Goal: Transaction & Acquisition: Purchase product/service

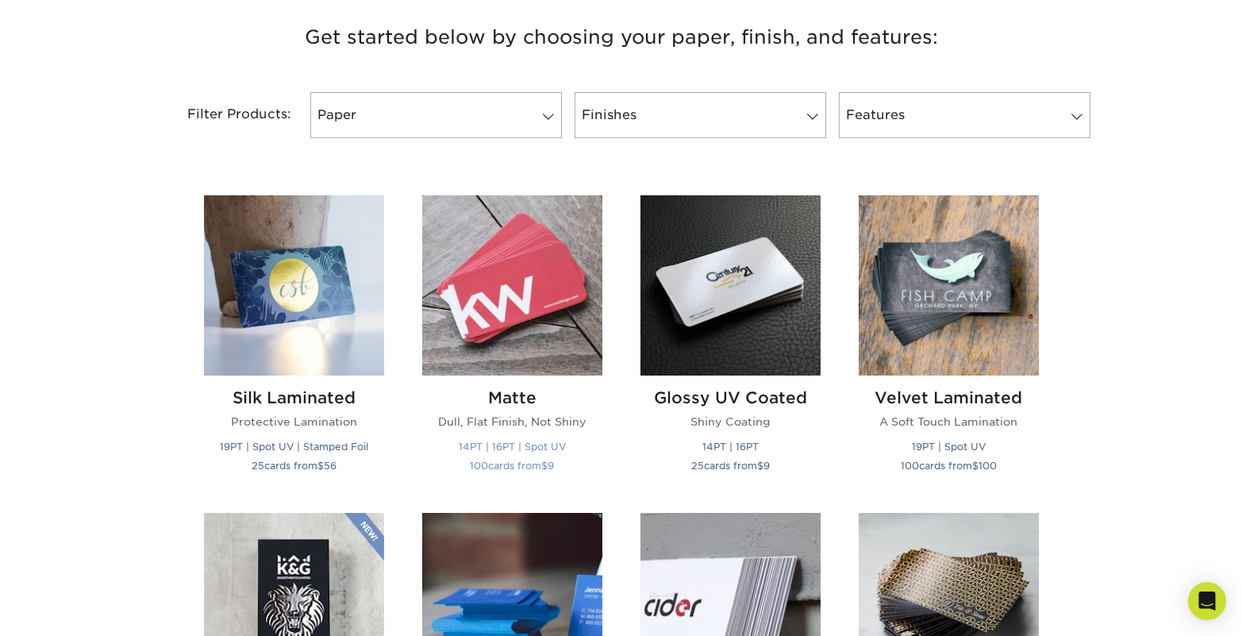
scroll to position [635, 0]
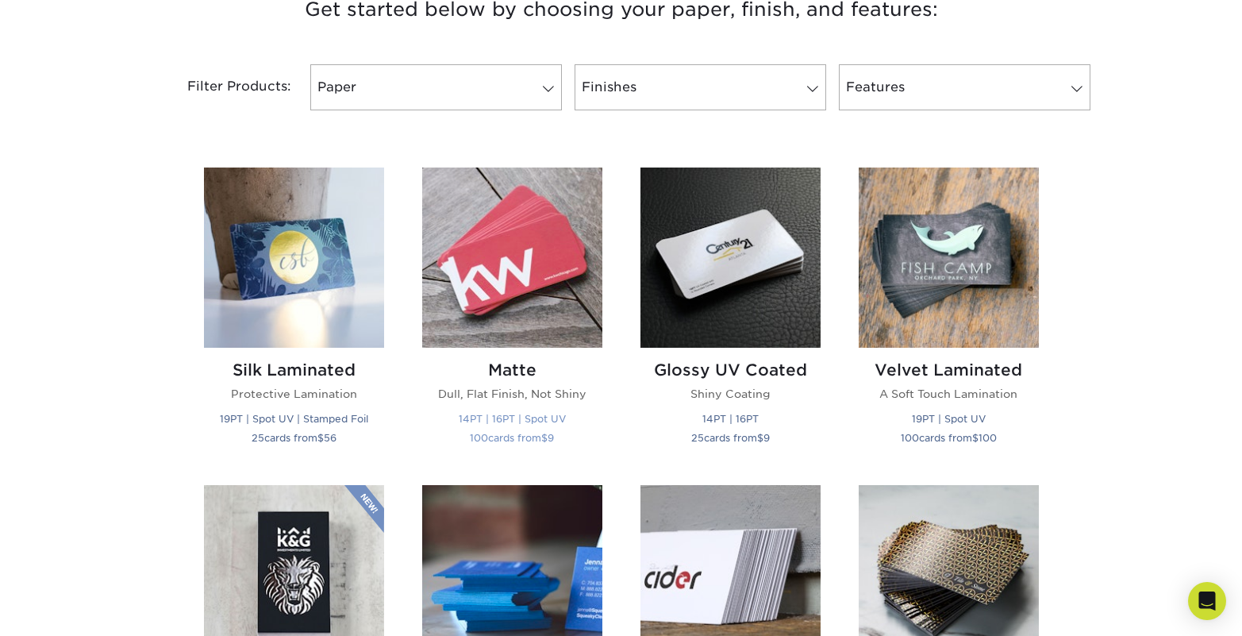
click at [513, 285] on img at bounding box center [512, 257] width 180 height 180
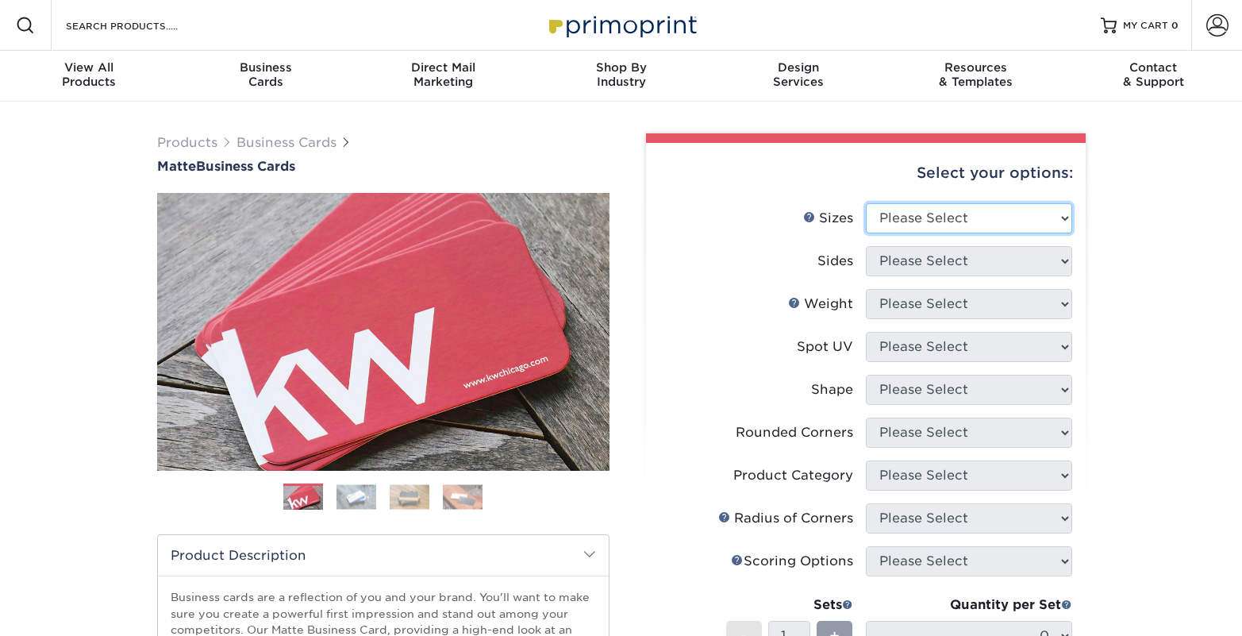
click at [1063, 218] on select "Please Select 1.5" x 3.5" - Mini 1.75" x 3.5" - Mini 2" x 2" - Square 2" x 3" -…" at bounding box center [969, 218] width 206 height 30
select select "2.00x3.50"
click at [866, 203] on select "Please Select 1.5" x 3.5" - Mini 1.75" x 3.5" - Mini 2" x 2" - Square 2" x 3" -…" at bounding box center [969, 218] width 206 height 30
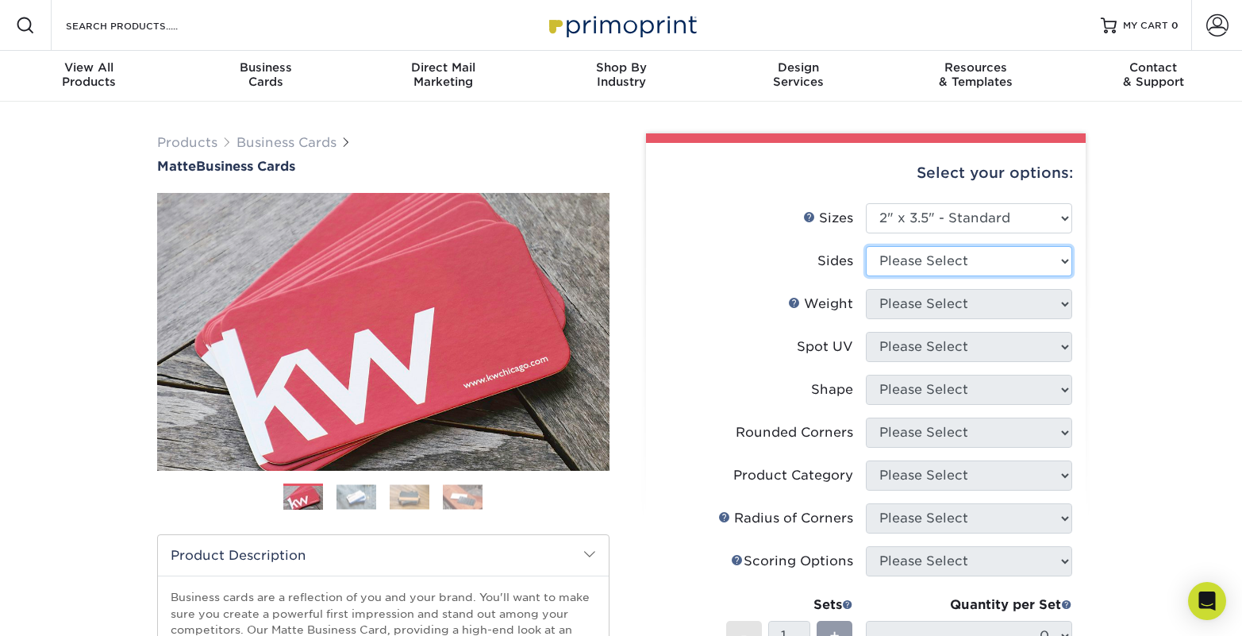
click at [1058, 263] on select "Please Select Print Both Sides Print Front Only" at bounding box center [969, 261] width 206 height 30
select select "32d3c223-f82c-492b-b915-ba065a00862f"
click at [866, 246] on select "Please Select Print Both Sides Print Front Only" at bounding box center [969, 261] width 206 height 30
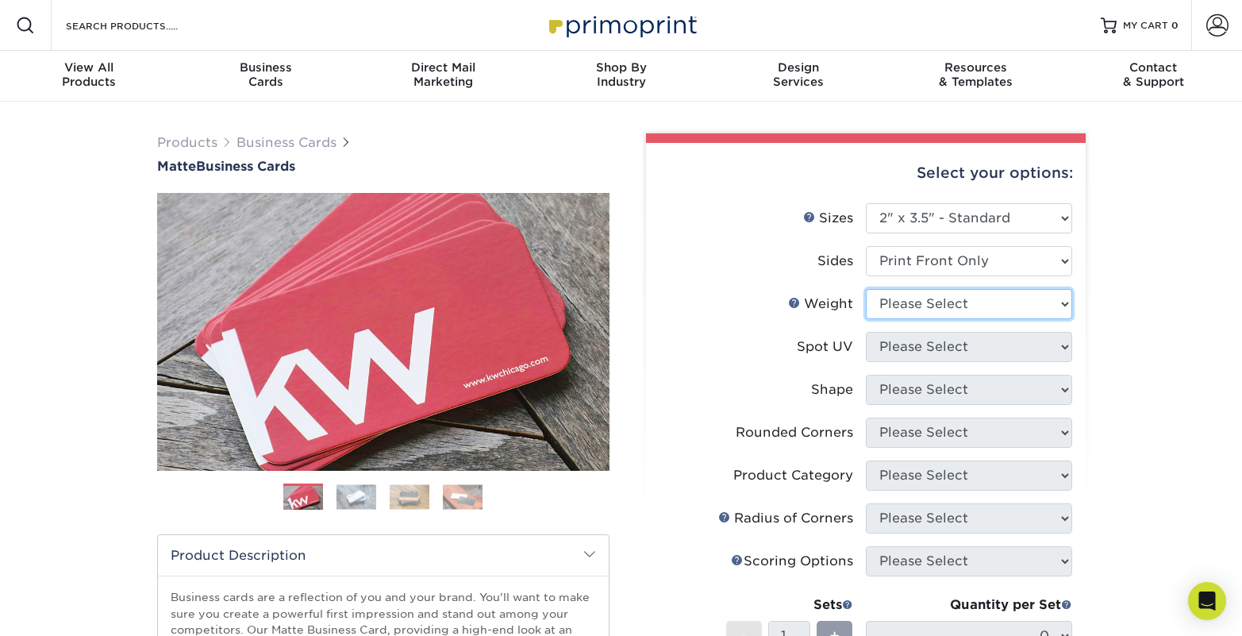
click at [1057, 303] on select "Please Select 16PT 14PT" at bounding box center [969, 304] width 206 height 30
select select "14PT"
click at [866, 289] on select "Please Select 16PT 14PT" at bounding box center [969, 304] width 206 height 30
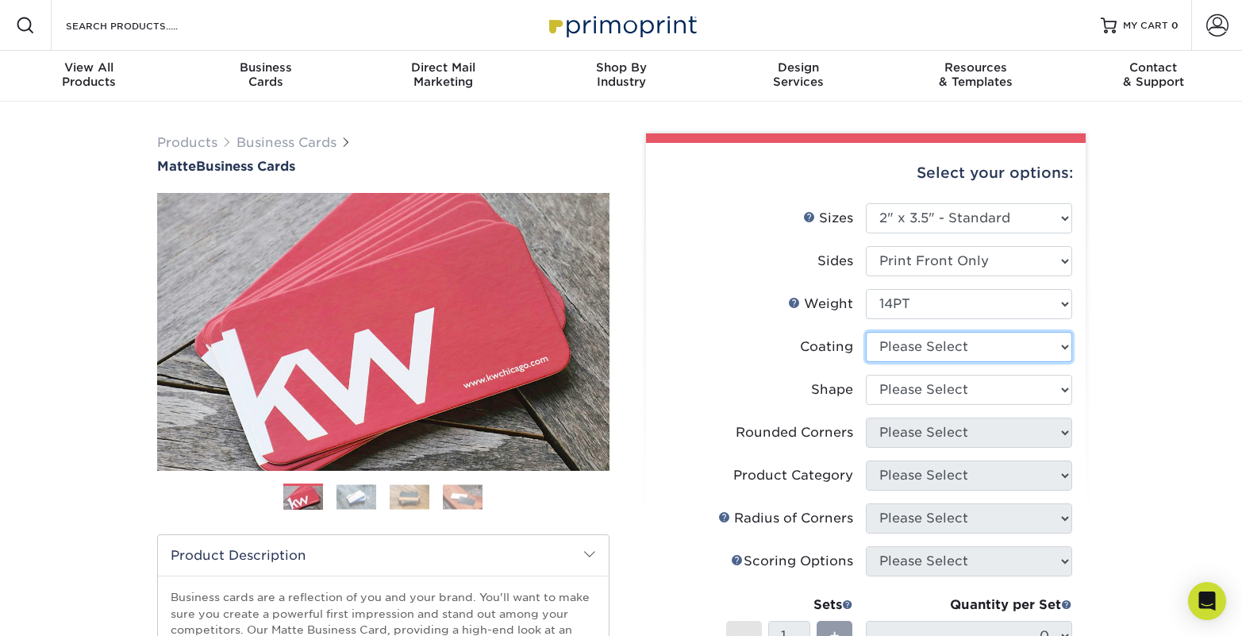
click at [1061, 352] on select at bounding box center [969, 347] width 206 height 30
select select "121bb7b5-3b4d-429f-bd8d-bbf80e953313"
click at [866, 332] on select at bounding box center [969, 347] width 206 height 30
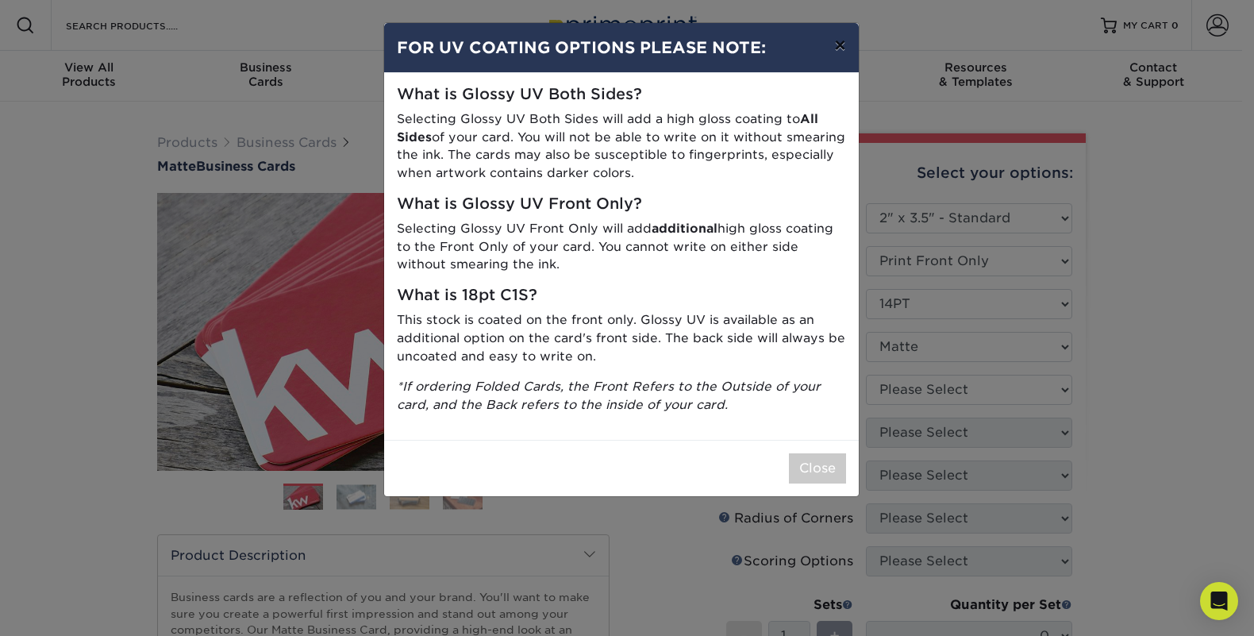
click at [846, 48] on button "×" at bounding box center [839, 45] width 37 height 44
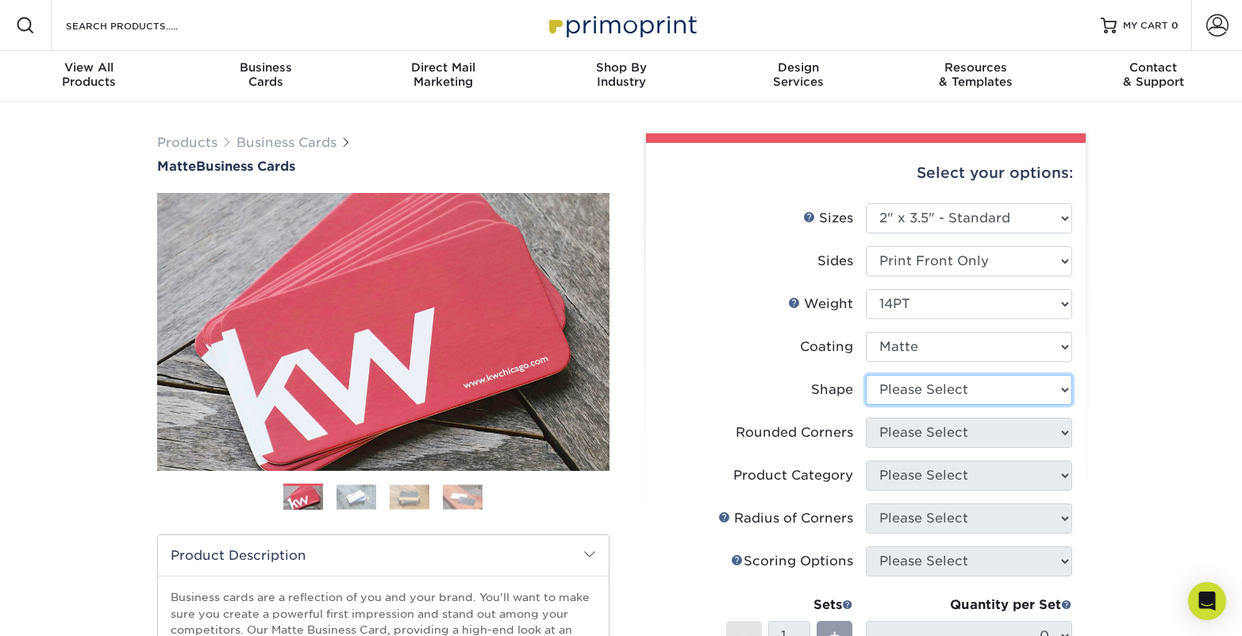
click at [1067, 389] on select "Please Select Standard" at bounding box center [969, 390] width 206 height 30
select select "standard"
click at [866, 375] on select "Please Select Standard" at bounding box center [969, 390] width 206 height 30
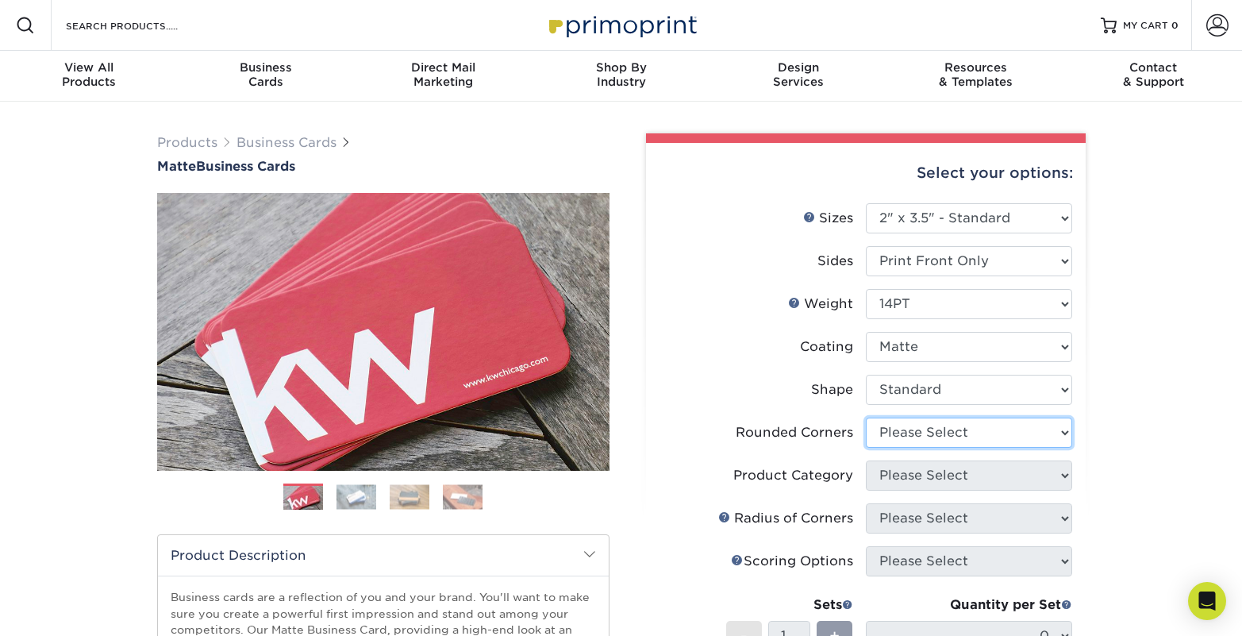
click at [1010, 440] on select "Please Select Yes - Round 2 Corners Yes - Round 4 Corners No" at bounding box center [969, 432] width 206 height 30
select select "0"
click at [866, 417] on select "Please Select Yes - Round 2 Corners Yes - Round 4 Corners No" at bounding box center [969, 432] width 206 height 30
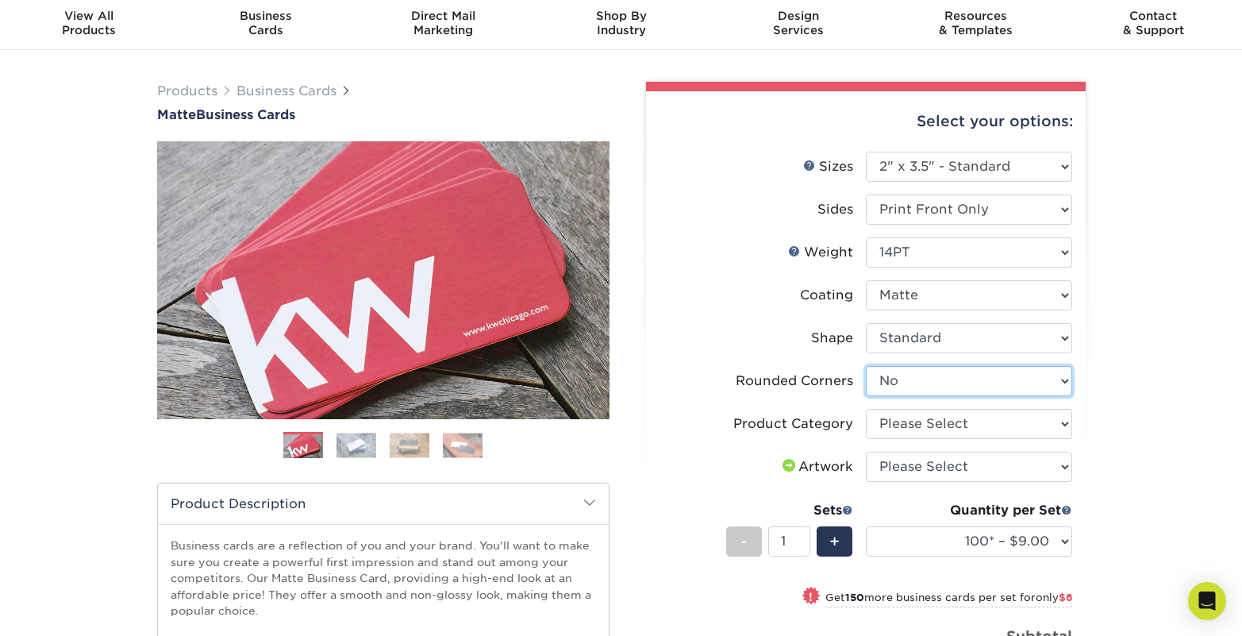
scroll to position [79, 0]
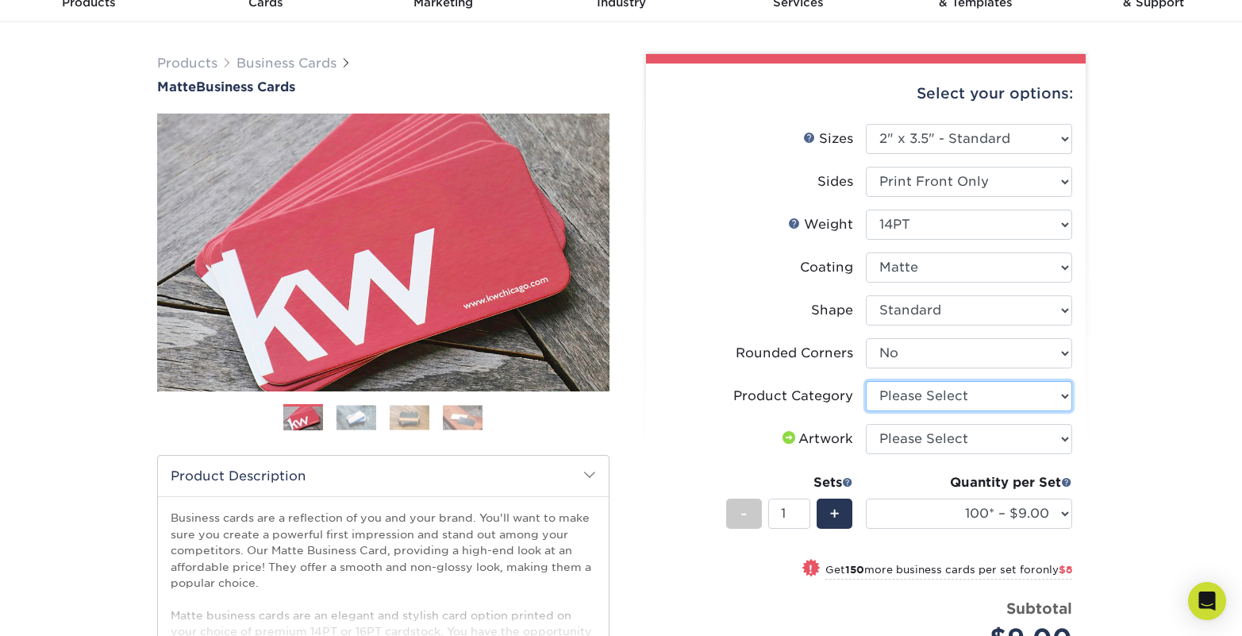
click at [984, 402] on select "Please Select Business Cards" at bounding box center [969, 396] width 206 height 30
select select "3b5148f1-0588-4f88-a218-97bcfdce65c1"
click at [866, 381] on select "Please Select Business Cards" at bounding box center [969, 396] width 206 height 30
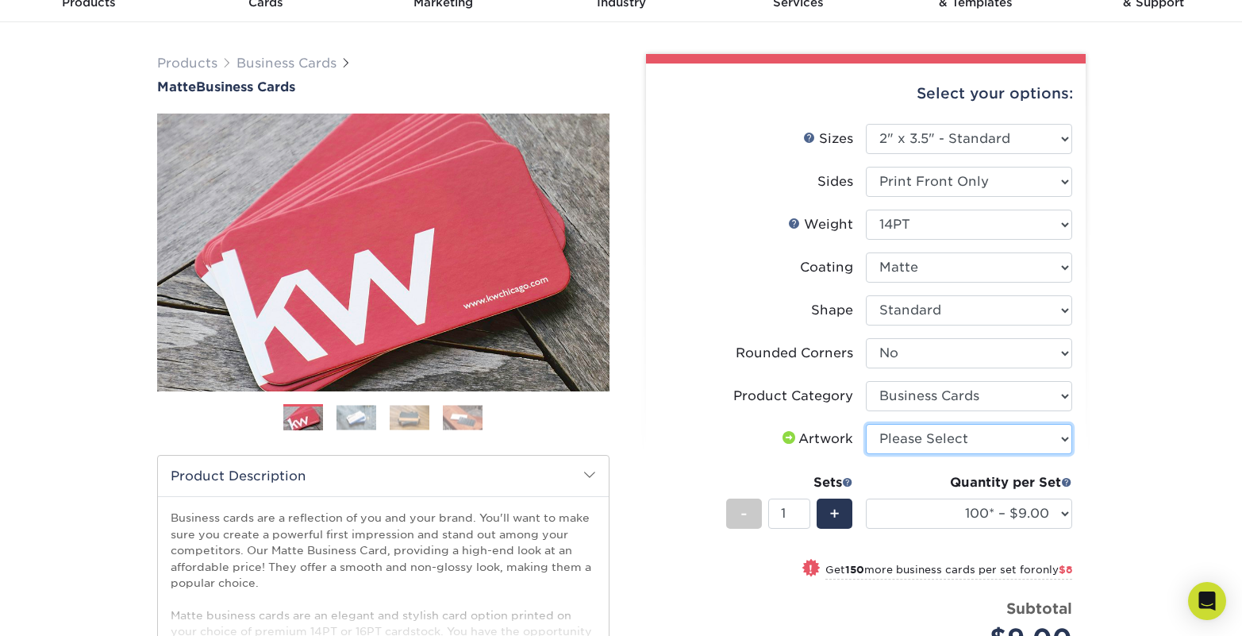
click at [999, 439] on select "Please Select I will upload files I need a design - $100" at bounding box center [969, 439] width 206 height 30
select select "upload"
click at [866, 424] on select "Please Select I will upload files I need a design - $100" at bounding box center [969, 439] width 206 height 30
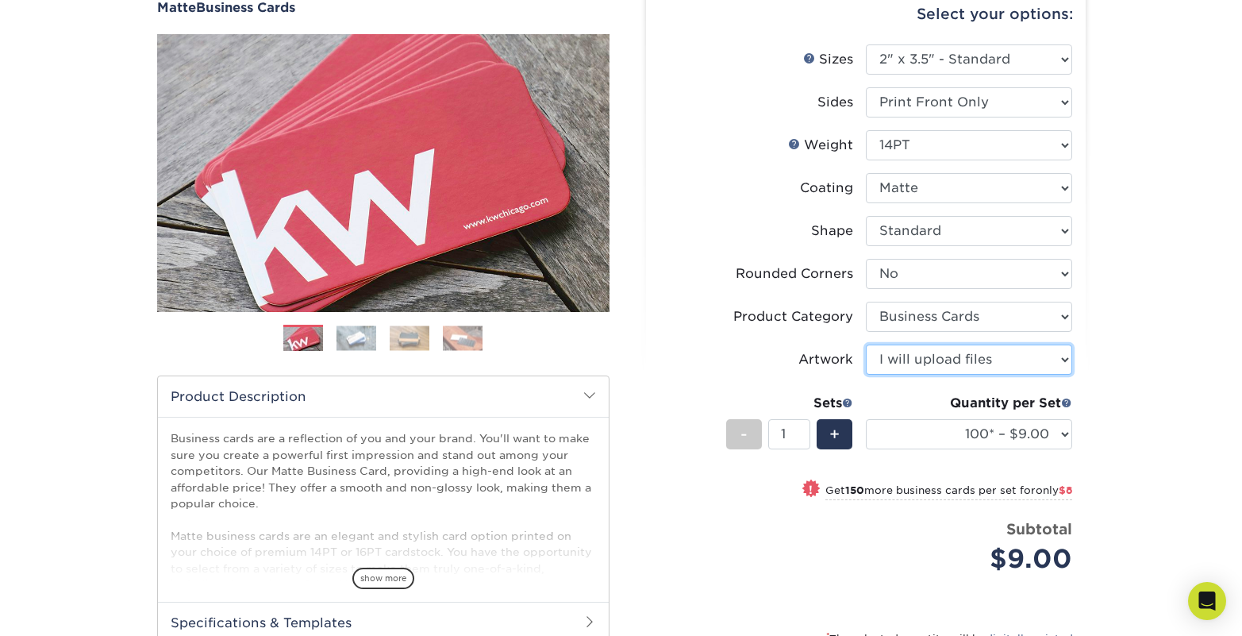
scroll to position [238, 0]
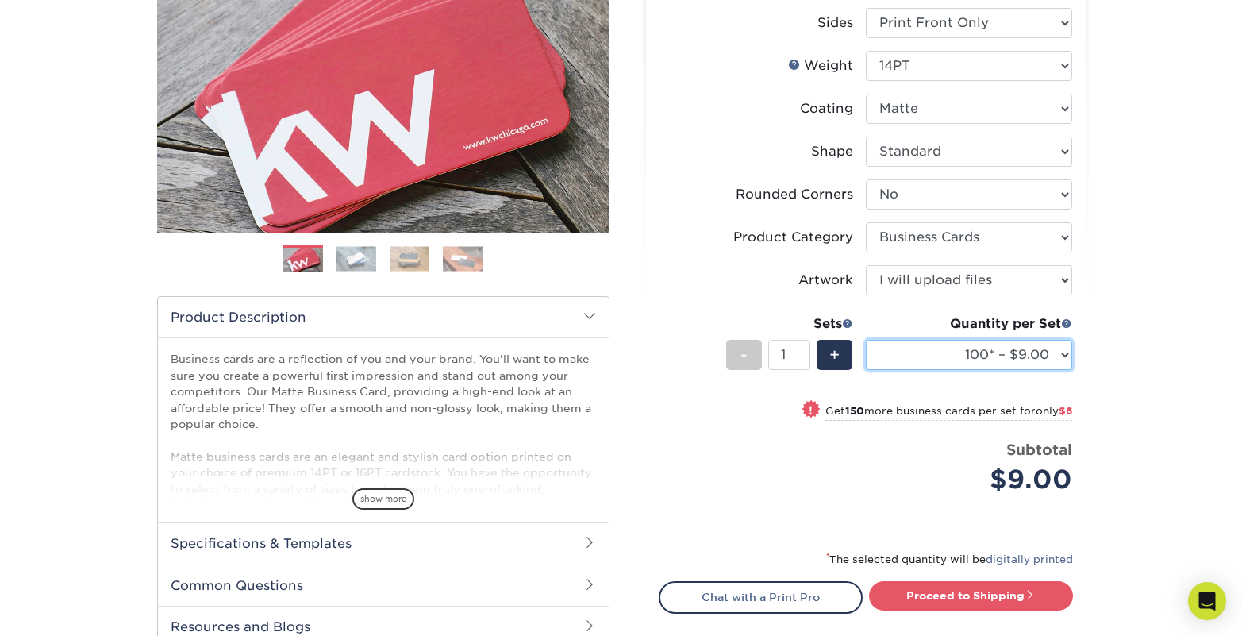
click at [1060, 356] on select "100* – $9.00 250* – $17.00 500 – $33.00 1000 – $42.00 2500 – $75.00 5000 – $143…" at bounding box center [969, 355] width 206 height 30
select select "500 – $33.00"
click at [866, 340] on select "100* – $9.00 250* – $17.00 500 – $33.00 1000 – $42.00 2500 – $75.00 5000 – $143…" at bounding box center [969, 355] width 206 height 30
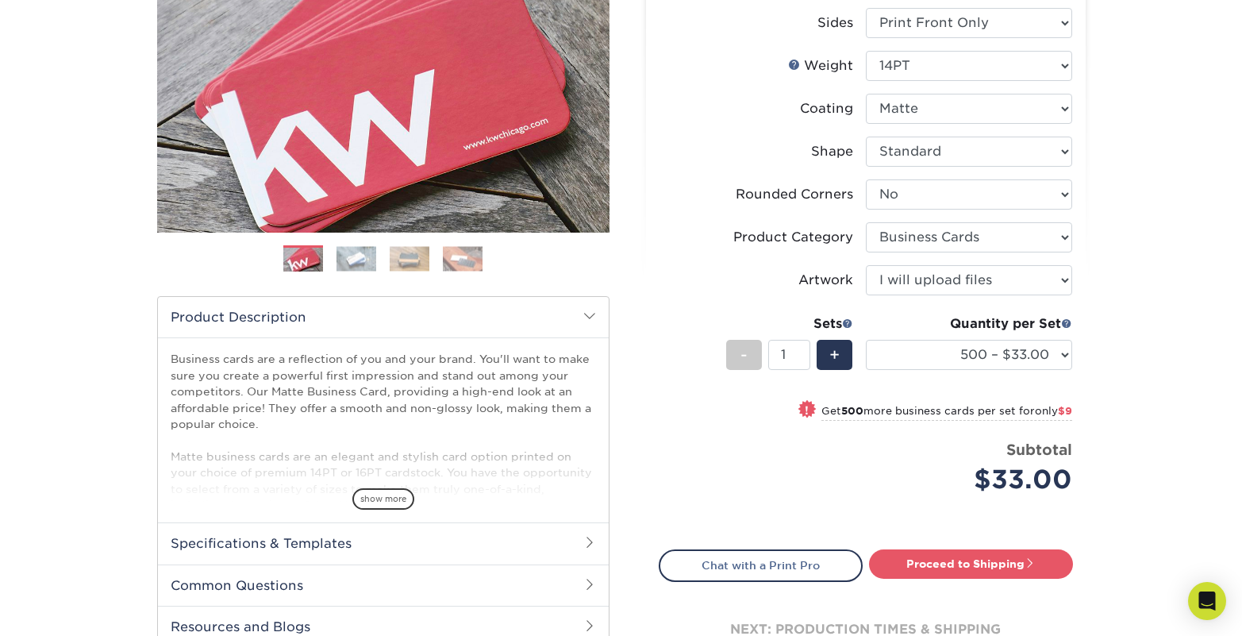
click at [670, 94] on label "Coating" at bounding box center [763, 109] width 206 height 30
